Goal: Information Seeking & Learning: Learn about a topic

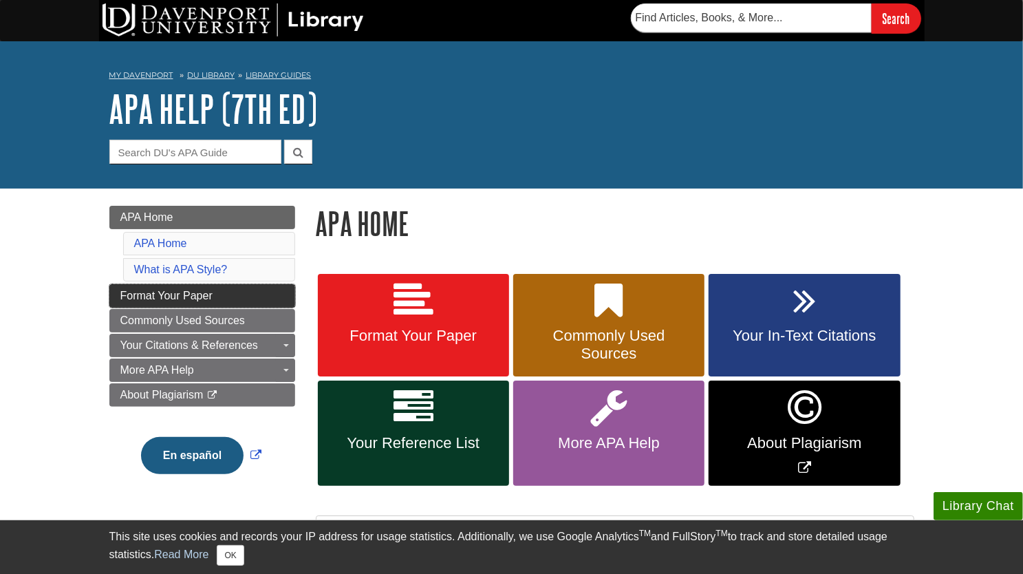
click at [251, 297] on link "Format Your Paper" at bounding box center [202, 295] width 186 height 23
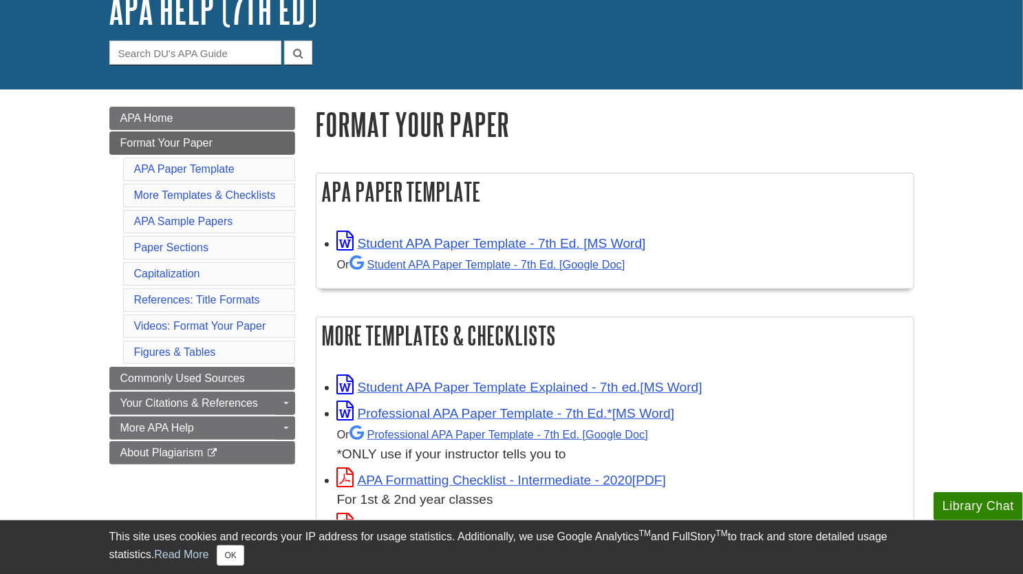
scroll to position [104, 0]
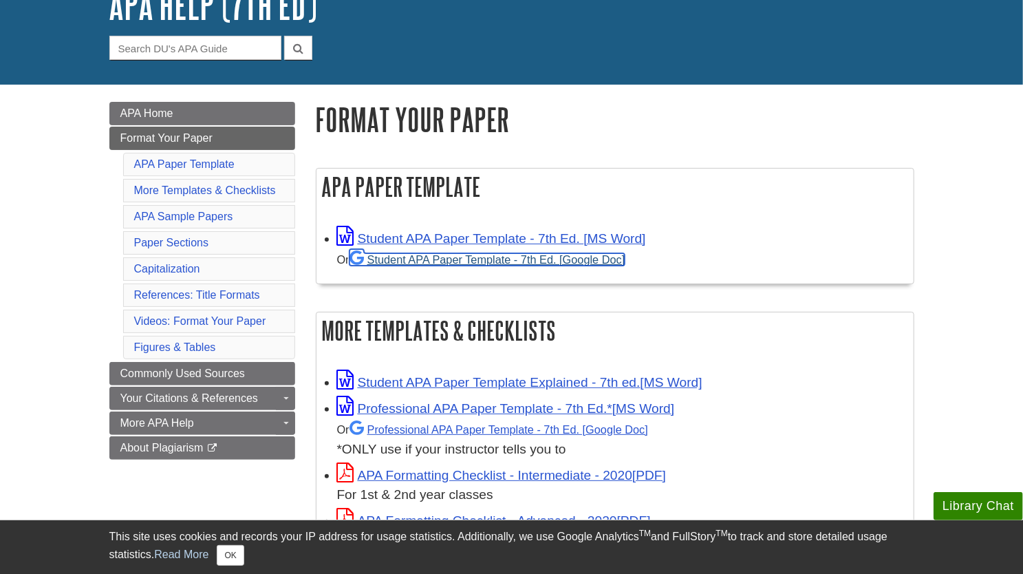
click at [610, 262] on link "Student APA Paper Template - 7th Ed. [Google Doc]" at bounding box center [488, 259] width 276 height 12
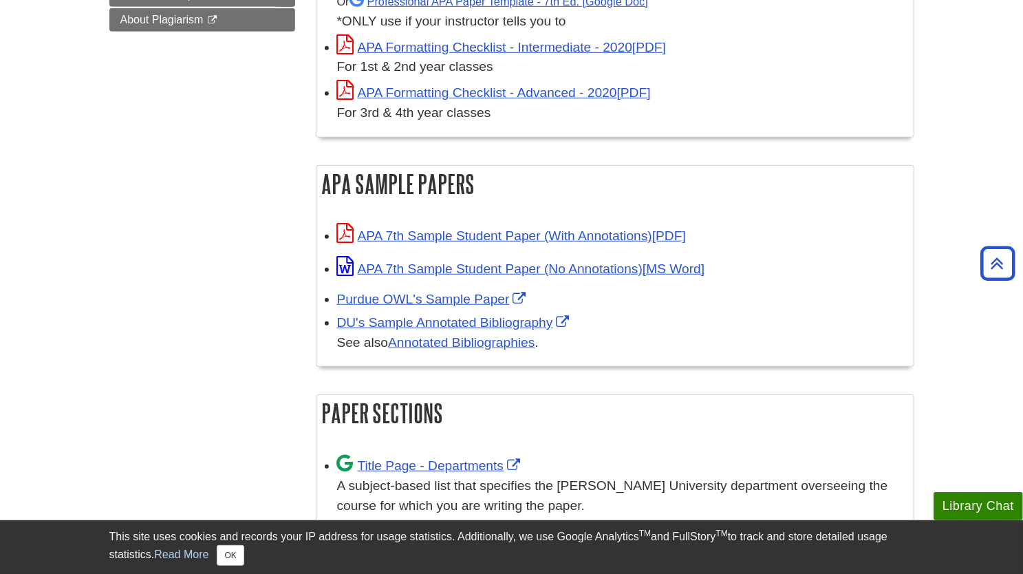
scroll to position [541, 0]
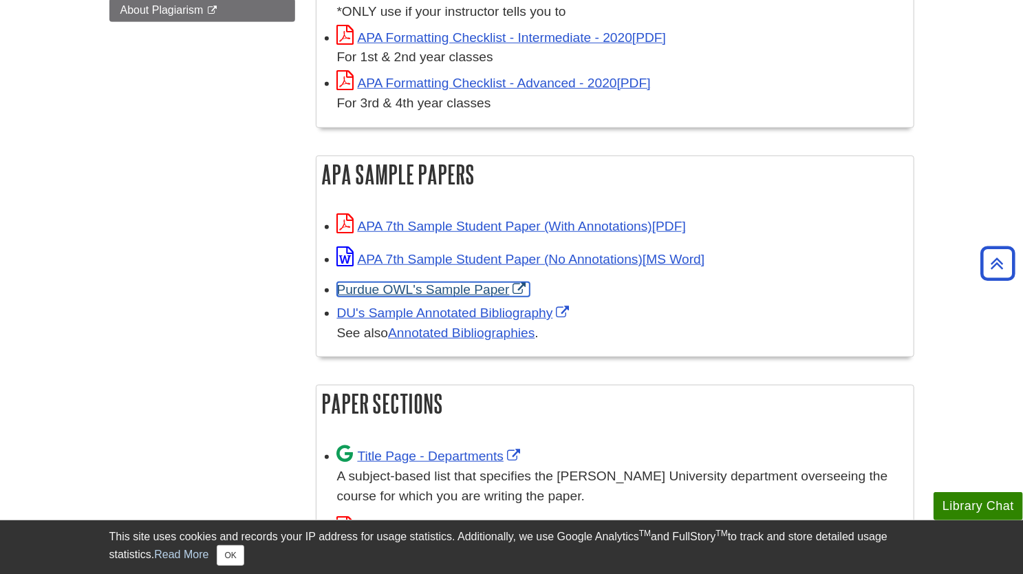
click at [411, 287] on link "Purdue OWL's Sample Paper" at bounding box center [433, 289] width 193 height 14
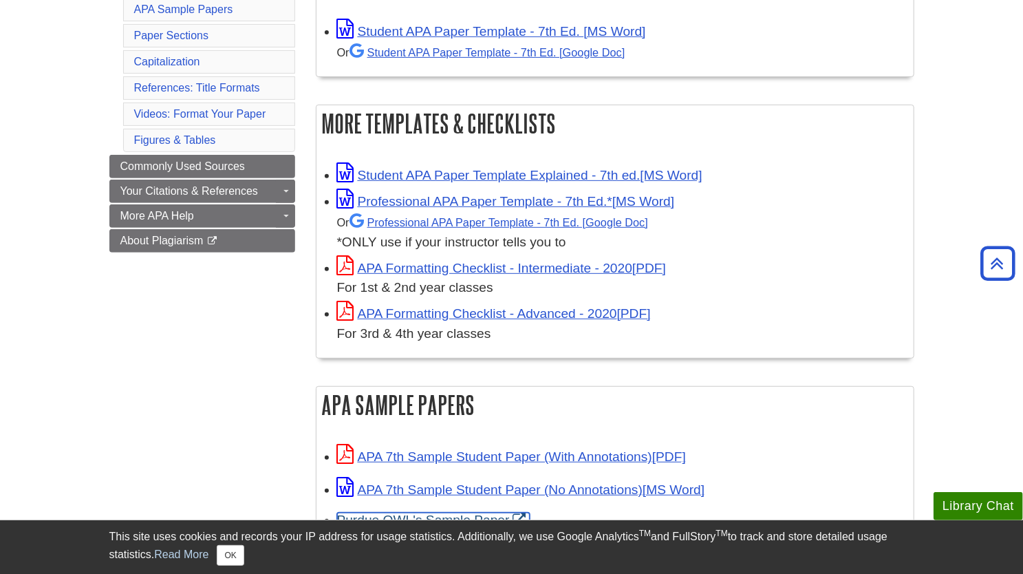
scroll to position [308, 0]
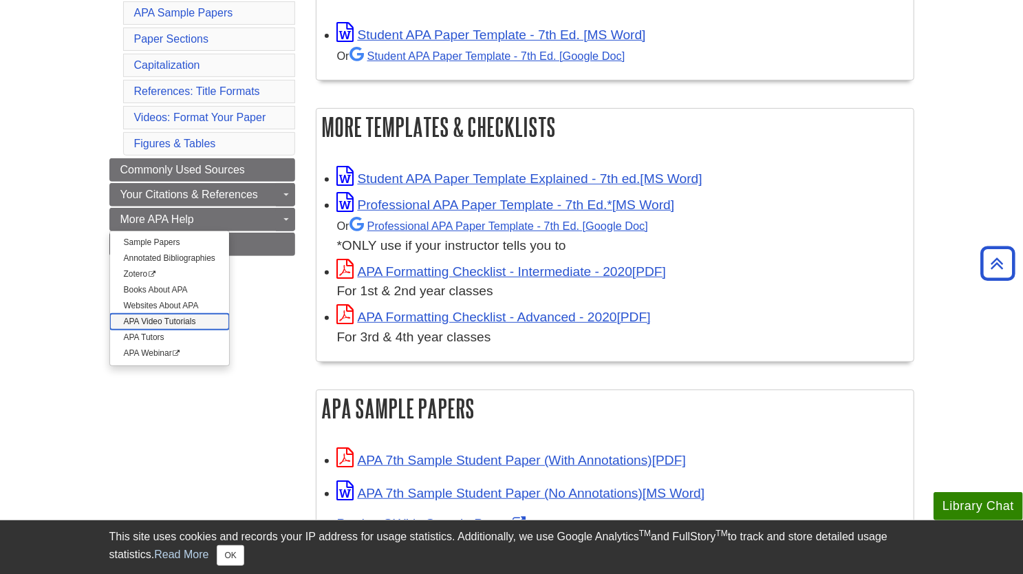
click at [182, 314] on link "APA Video Tutorials" at bounding box center [169, 322] width 119 height 16
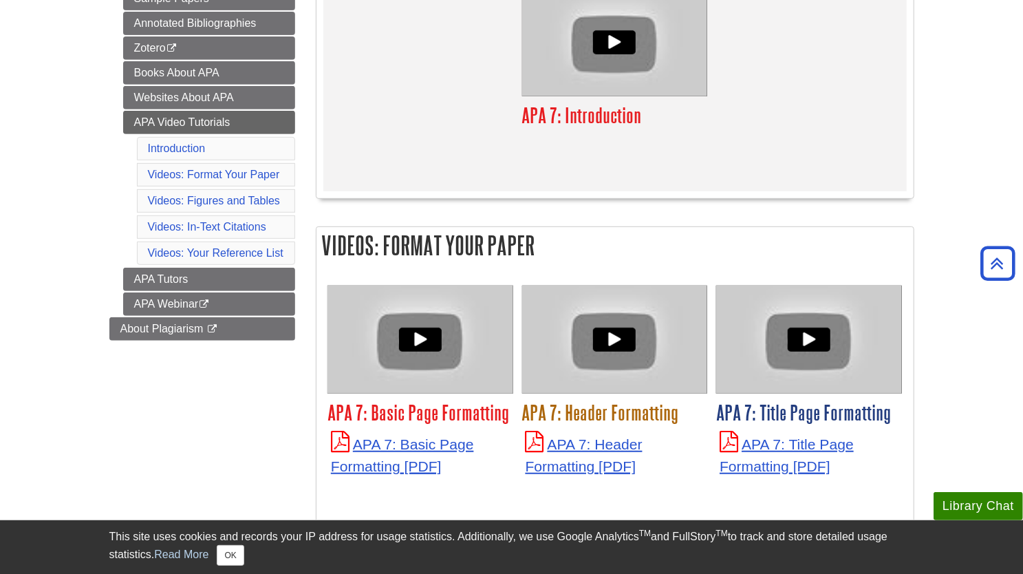
scroll to position [342, 0]
click at [385, 461] on link "APA 7: Basic Page Formatting" at bounding box center [402, 456] width 143 height 38
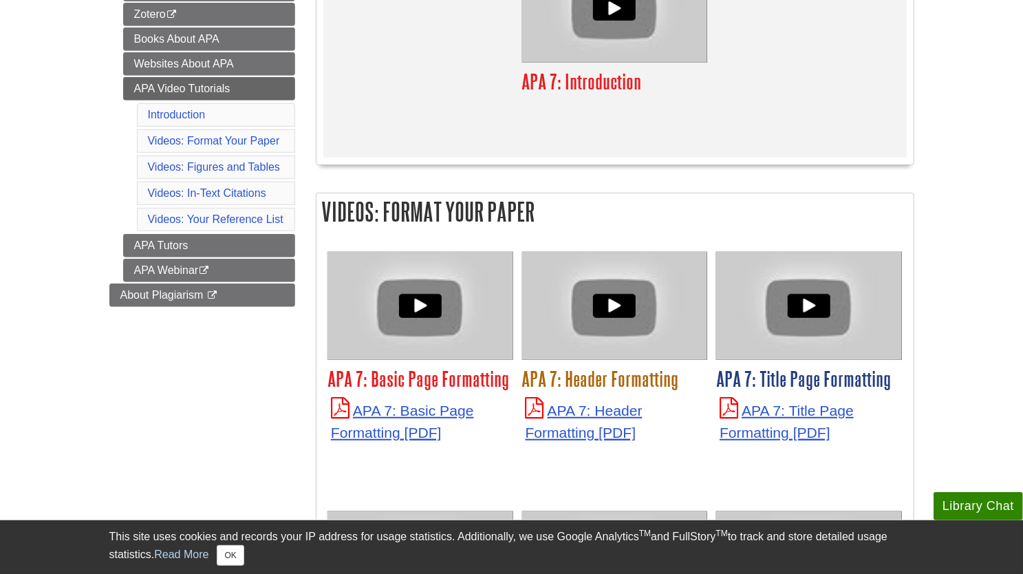
scroll to position [342, 0]
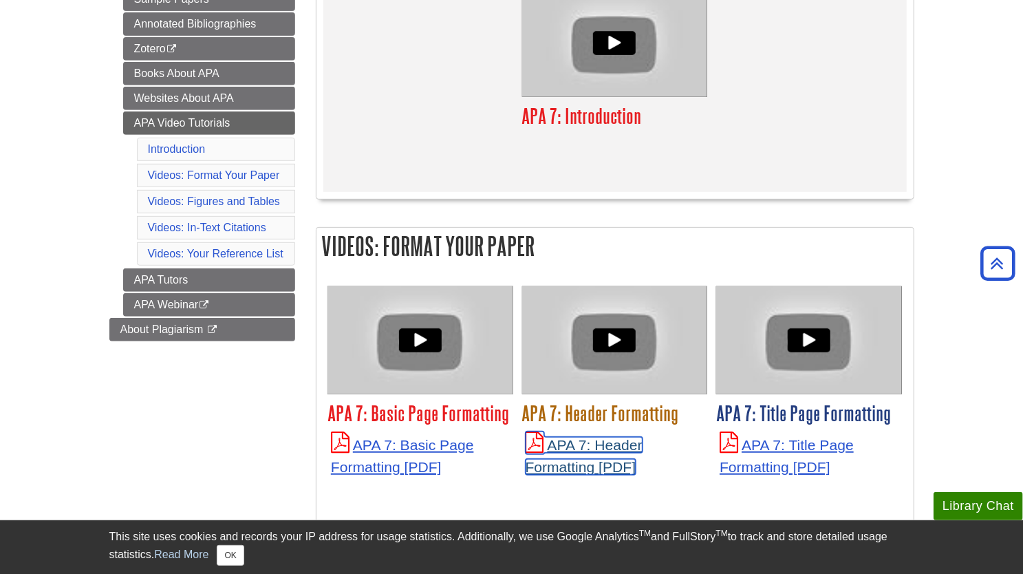
click at [571, 467] on link "APA 7: Header Formatting" at bounding box center [584, 456] width 117 height 38
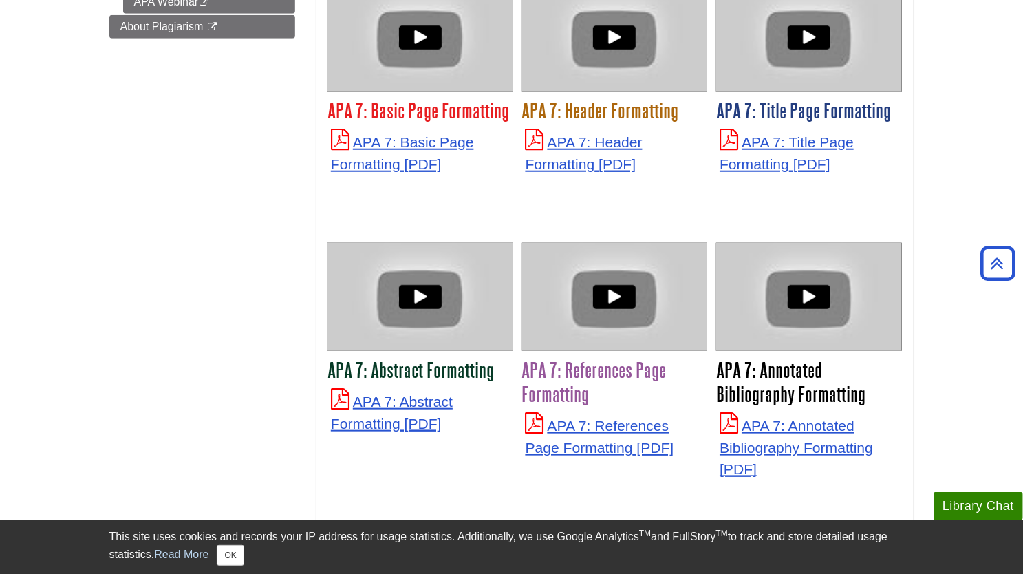
scroll to position [649, 0]
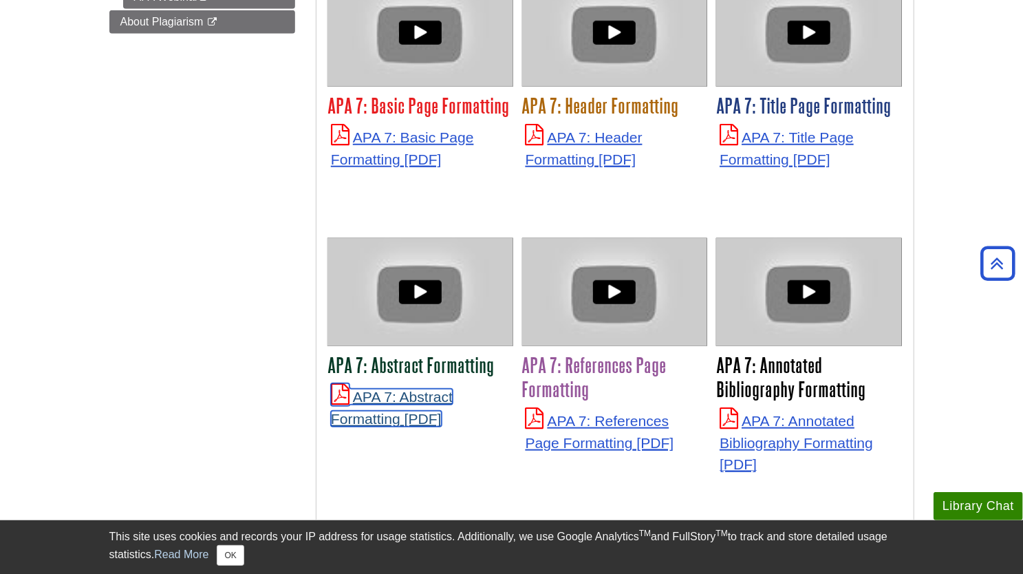
click at [414, 418] on link "APA 7: Abstract Formatting" at bounding box center [392, 408] width 122 height 38
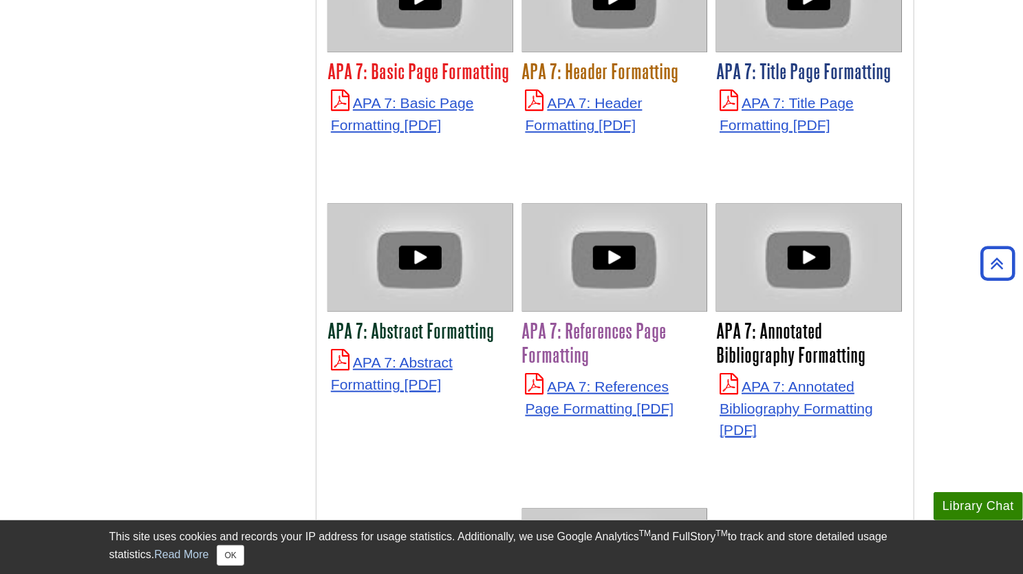
scroll to position [649, 0]
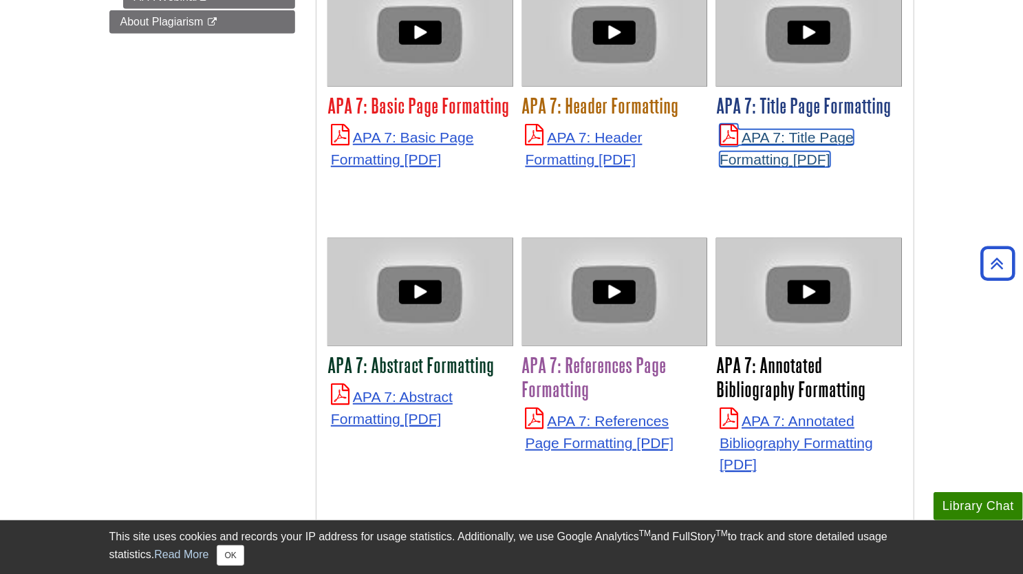
click at [777, 141] on link "APA 7: Title Page Formatting" at bounding box center [787, 148] width 134 height 38
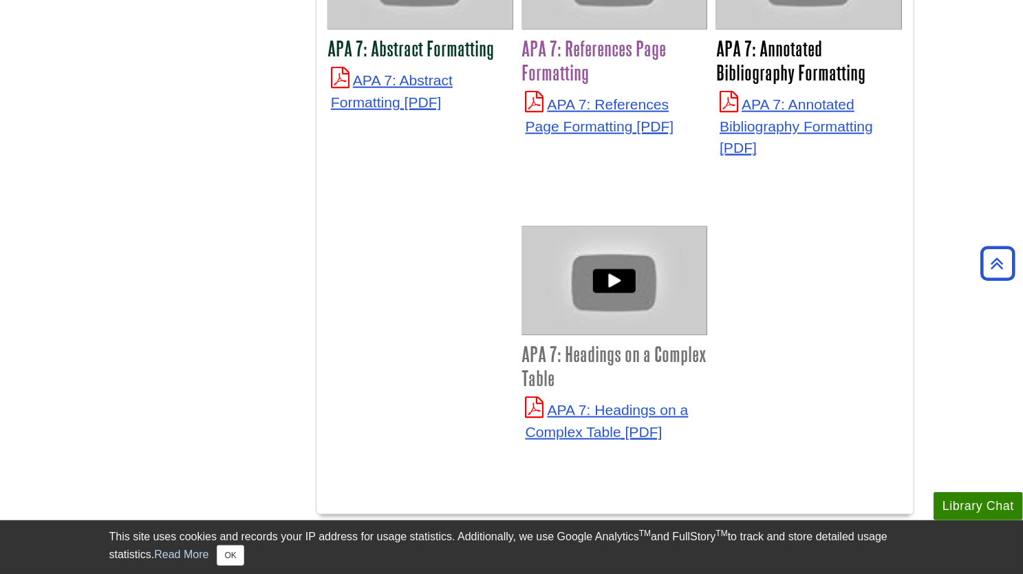
scroll to position [970, 0]
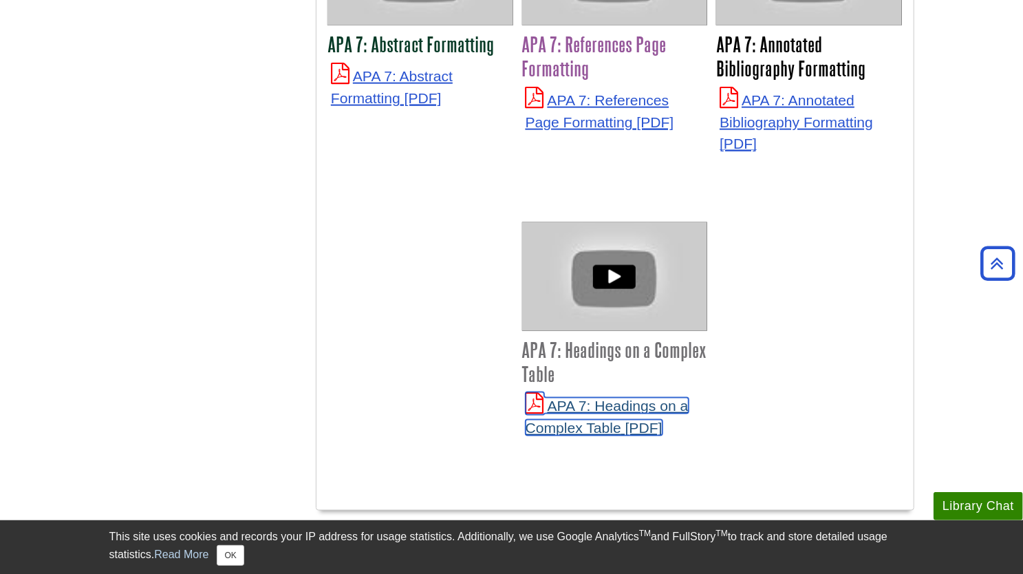
click at [619, 418] on link "APA 7: Headings on a Complex Table" at bounding box center [607, 417] width 163 height 38
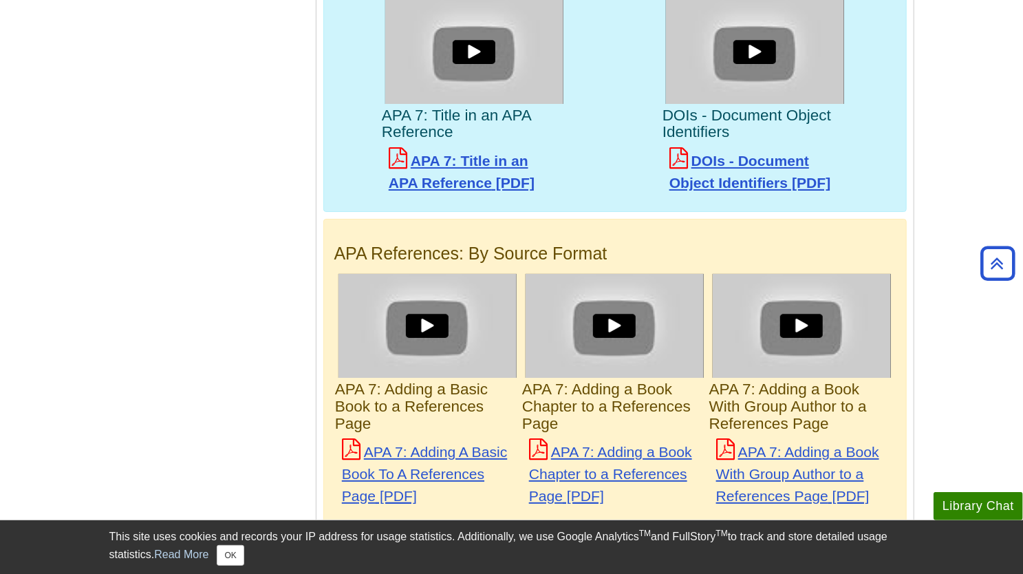
scroll to position [3089, 0]
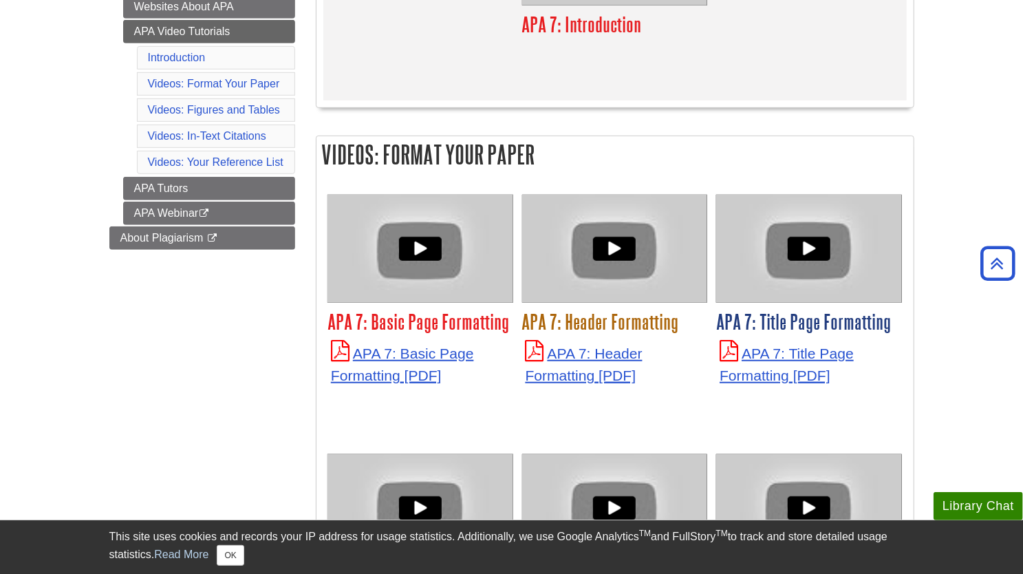
scroll to position [433, 0]
click at [590, 363] on p "APA 7: Header Formatting" at bounding box center [615, 363] width 179 height 45
click at [566, 383] on link "APA 7: Header Formatting" at bounding box center [584, 365] width 117 height 38
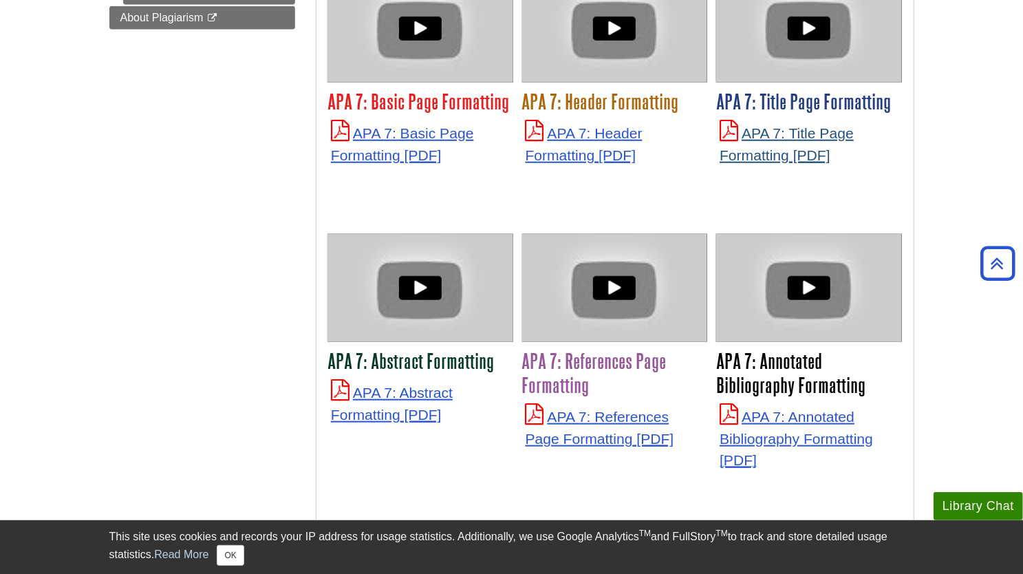
scroll to position [659, 0]
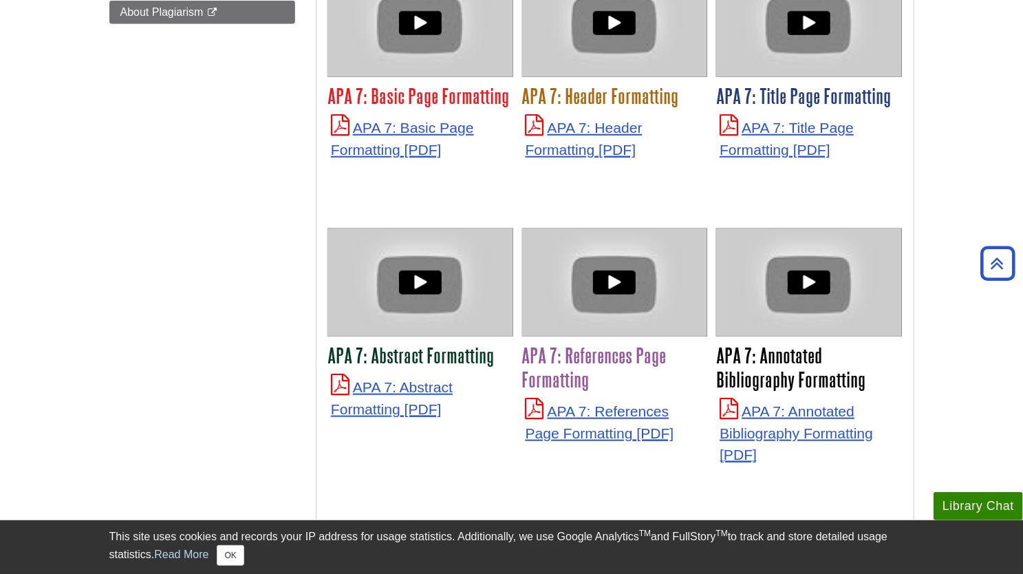
click at [793, 135] on link "APA 7: Title Page Formatting" at bounding box center [787, 139] width 134 height 38
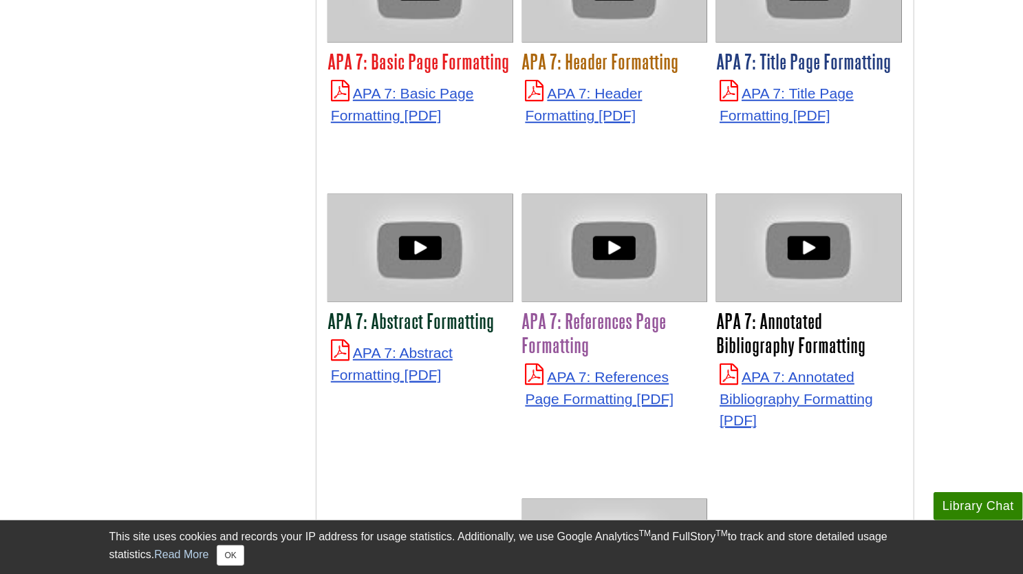
scroll to position [659, 0]
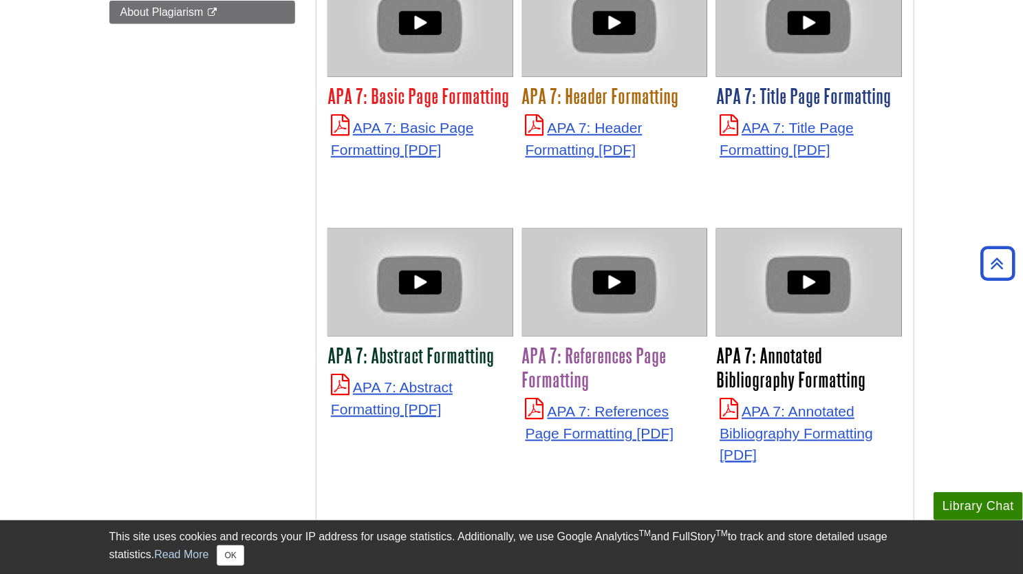
click at [789, 418] on p "APA 7: Annotated Bibliography Formatting" at bounding box center [809, 431] width 179 height 67
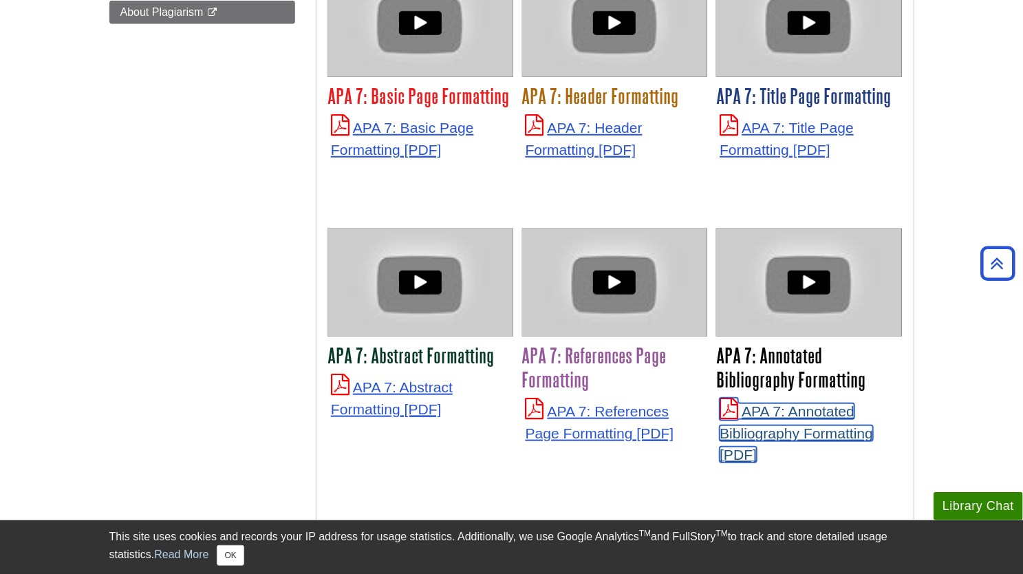
click at [770, 427] on link "APA 7: Annotated Bibliography Formatting" at bounding box center [796, 432] width 153 height 59
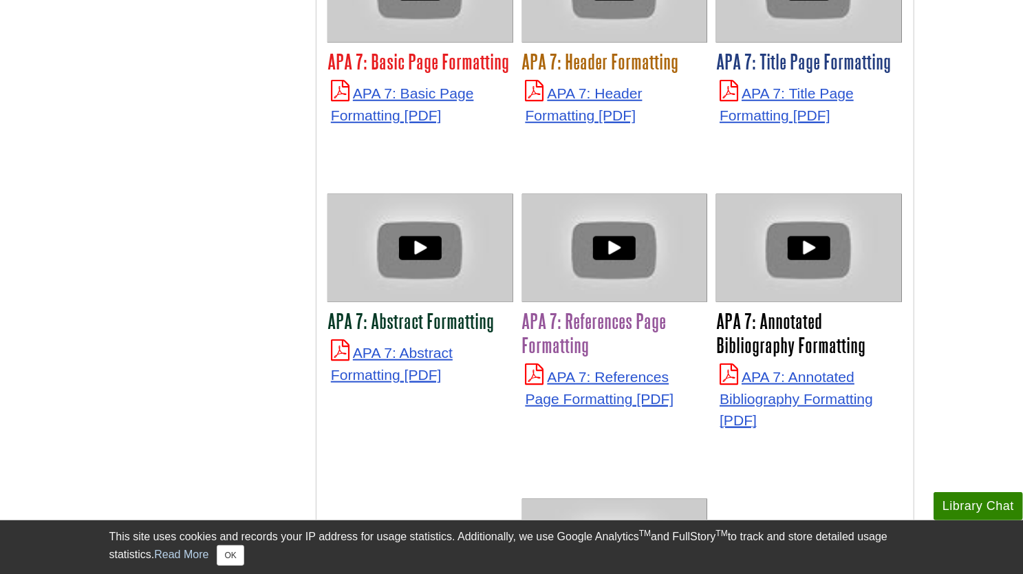
scroll to position [659, 0]
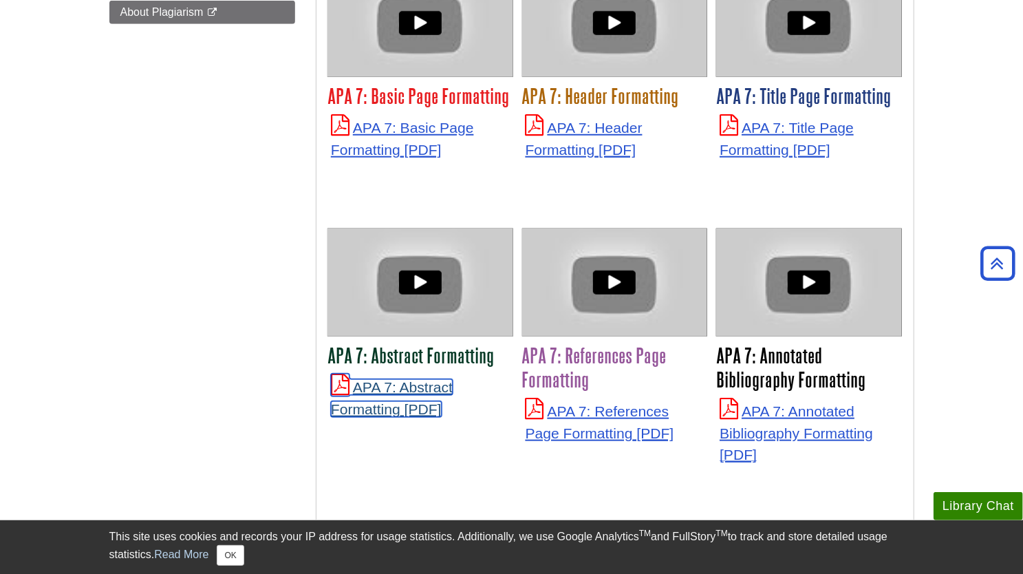
click at [401, 404] on link "APA 7: Abstract Formatting" at bounding box center [392, 398] width 122 height 38
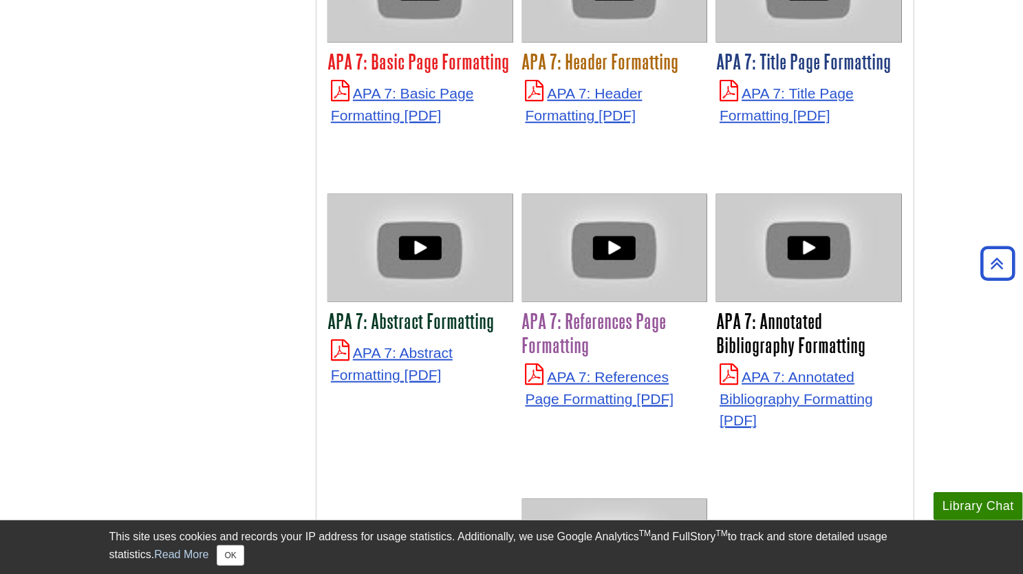
scroll to position [659, 0]
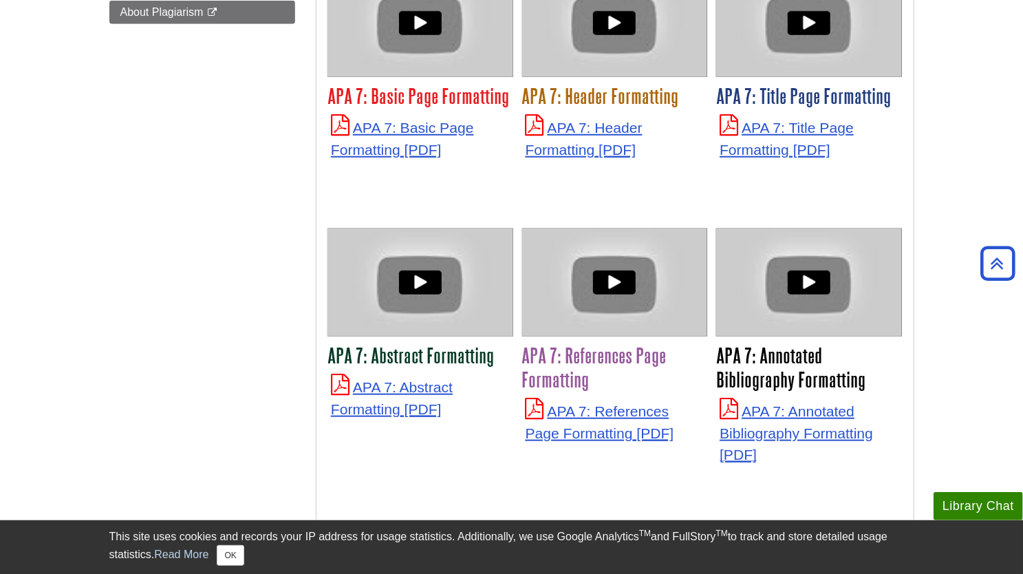
click at [603, 130] on link "APA 7: Header Formatting" at bounding box center [584, 139] width 117 height 38
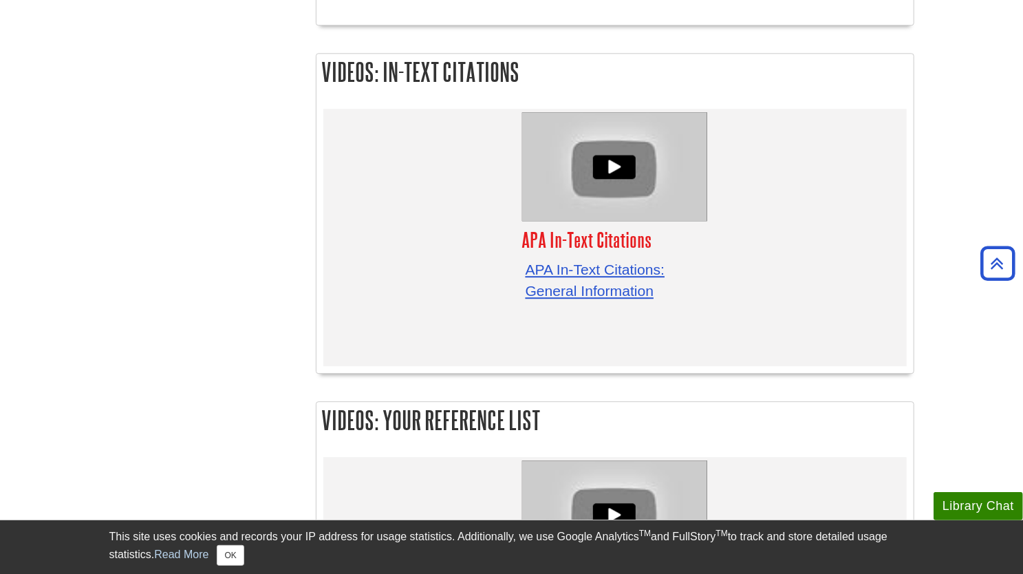
scroll to position [2113, 0]
click at [624, 279] on link "APA In-Text Citations: General Information" at bounding box center [596, 280] width 140 height 38
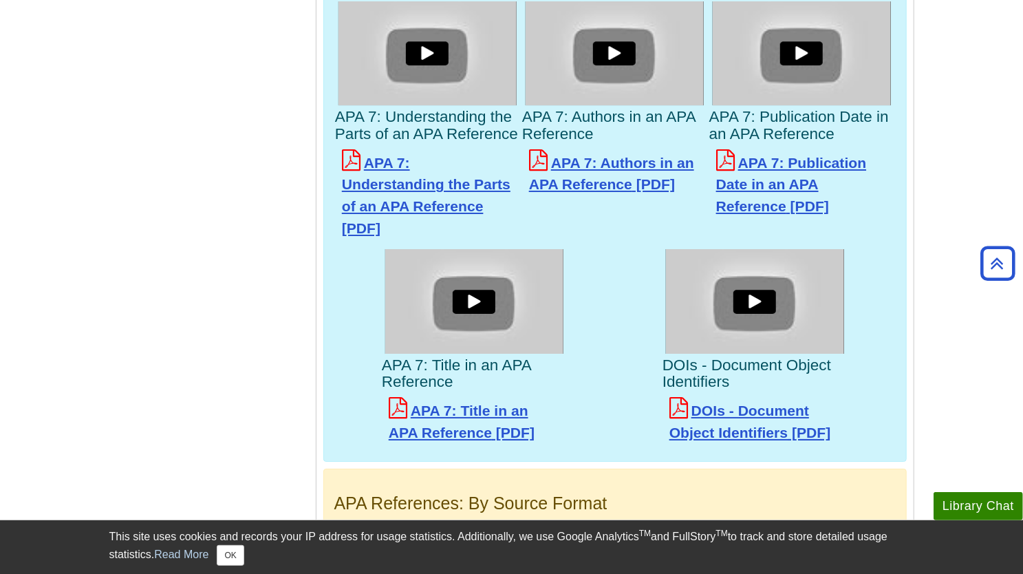
scroll to position [2826, 0]
click at [761, 422] on link "DOIs - Document Object Identifiers" at bounding box center [750, 421] width 162 height 38
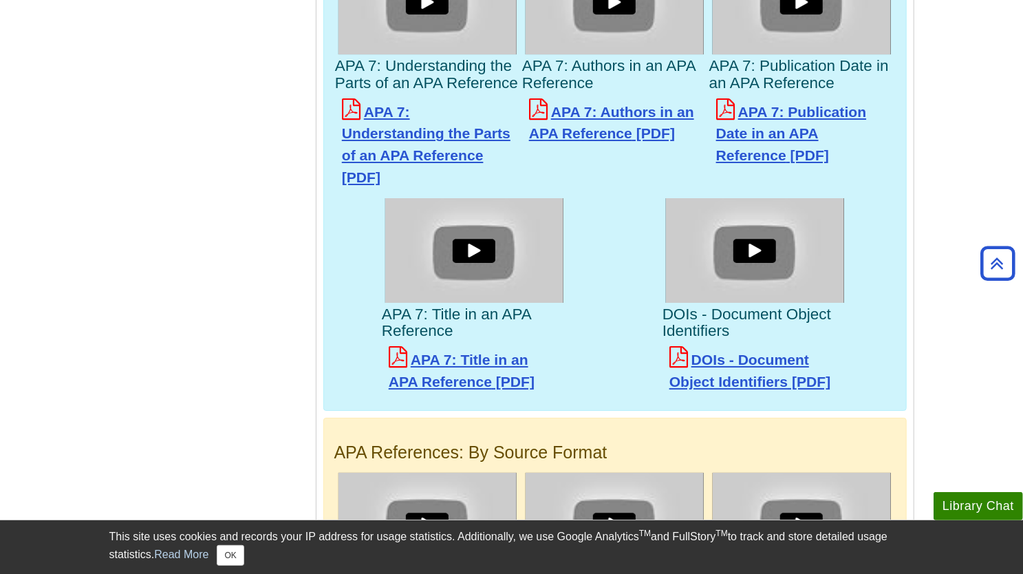
scroll to position [2877, 0]
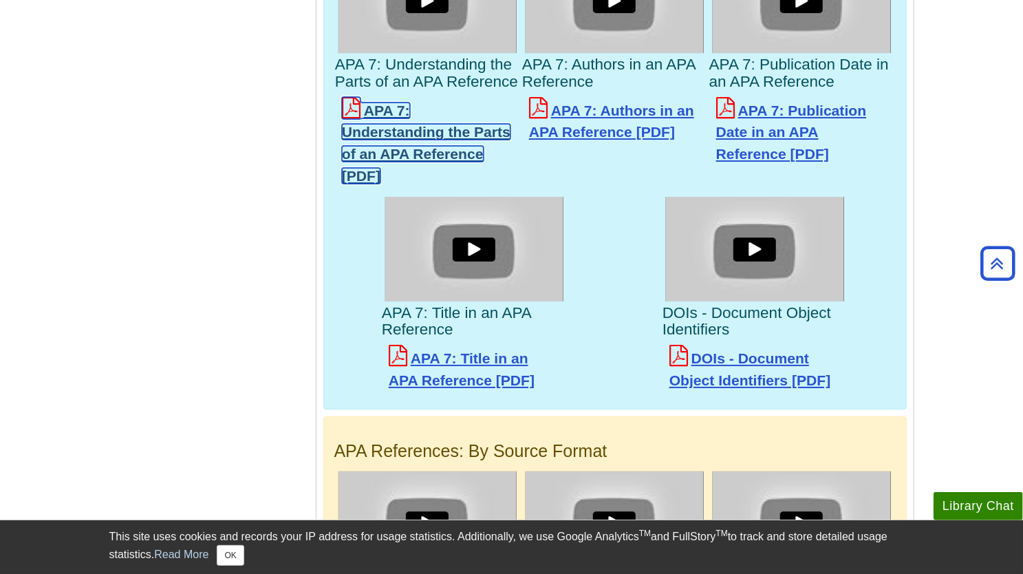
click at [442, 142] on link "APA 7: Understanding the Parts of an APA Reference" at bounding box center [426, 143] width 169 height 81
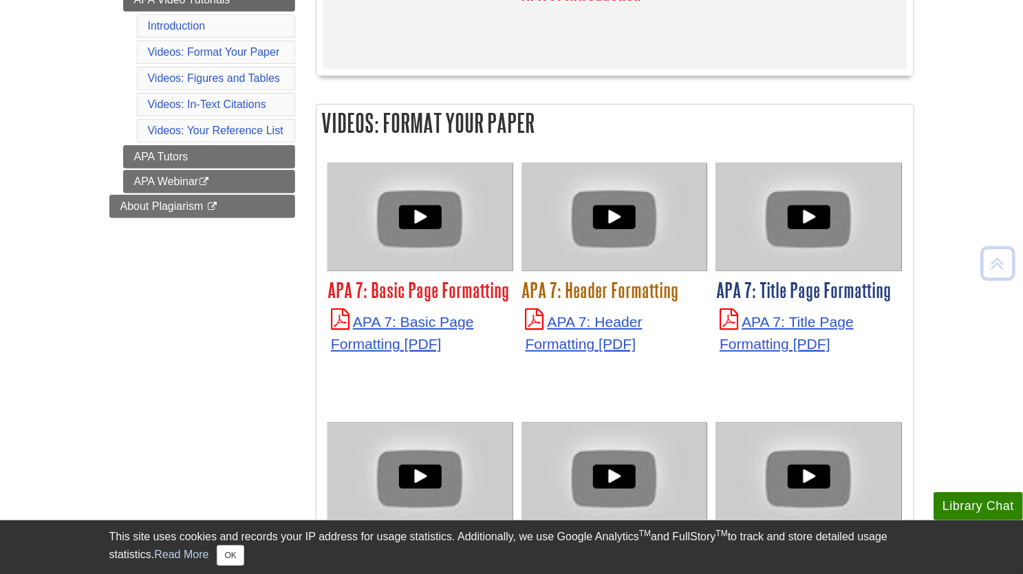
scroll to position [504, 0]
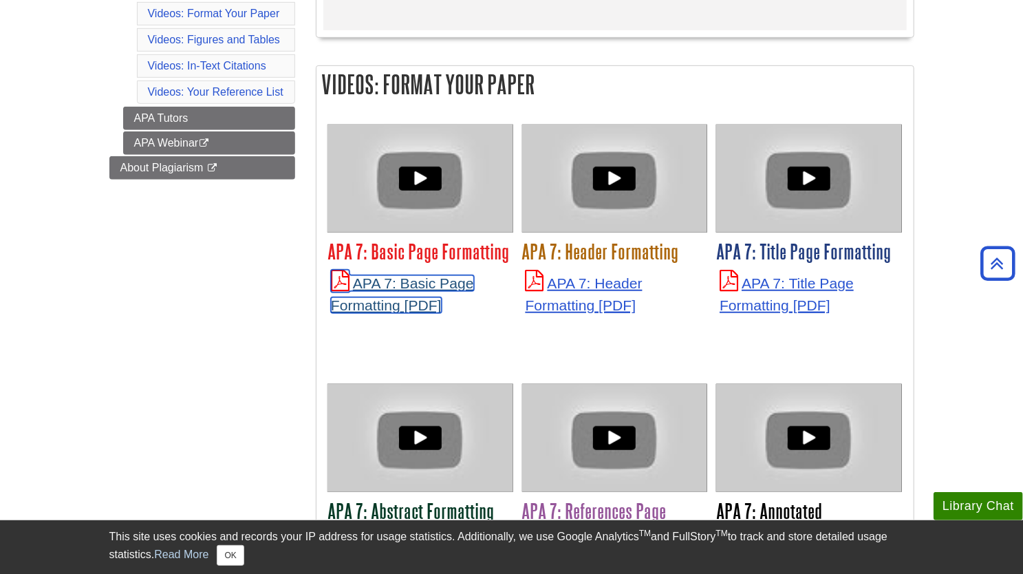
click at [424, 309] on link "APA 7: Basic Page Formatting" at bounding box center [402, 294] width 143 height 38
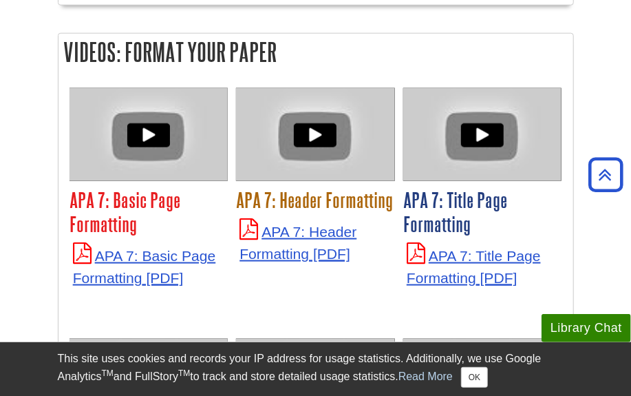
scroll to position [504, 0]
